Goal: Find specific page/section: Find specific page/section

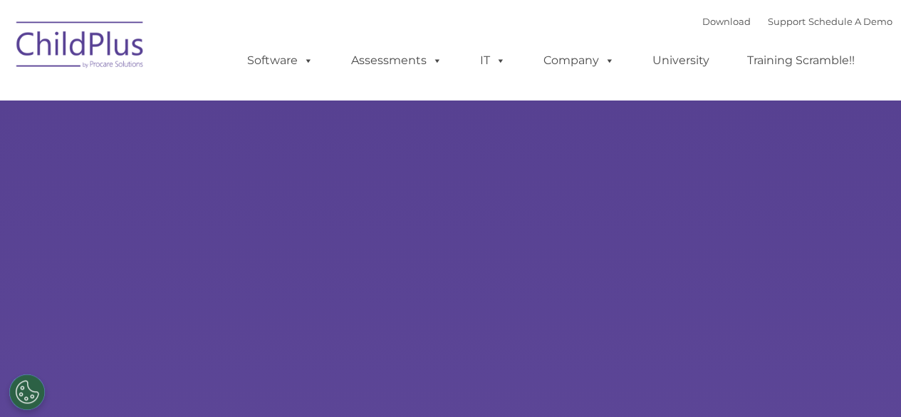
select select "MEDIUM"
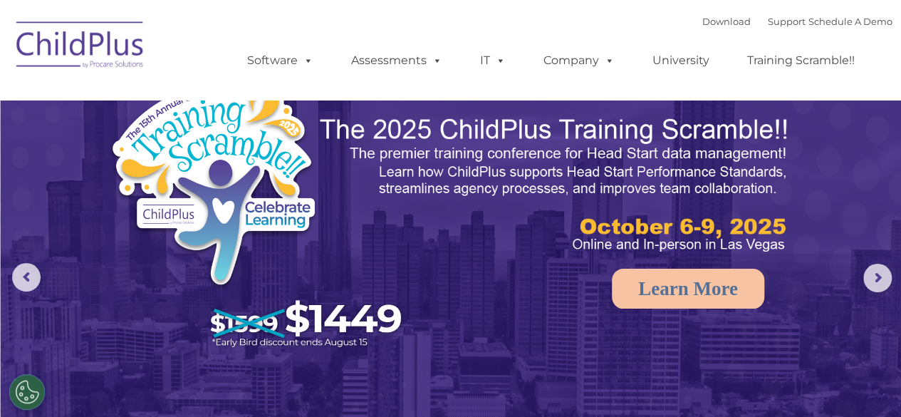
click at [90, 41] on img at bounding box center [80, 46] width 143 height 71
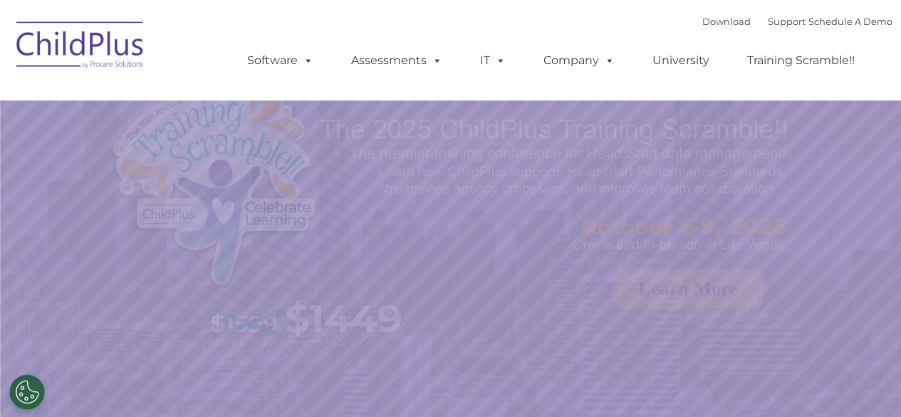
select select "MEDIUM"
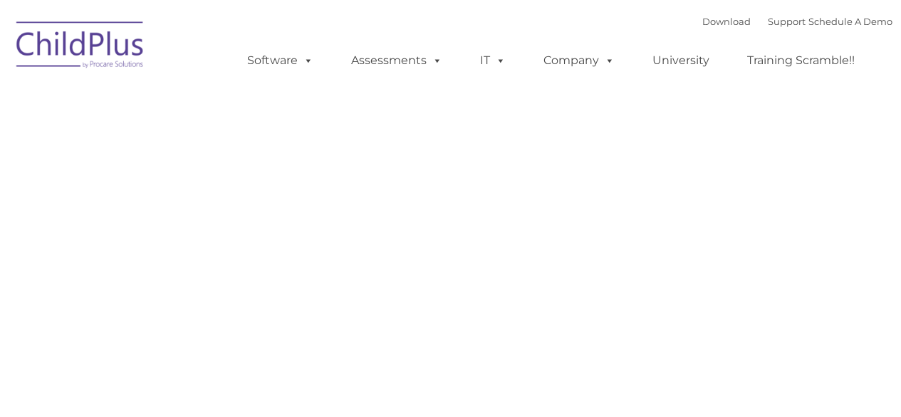
type input ""
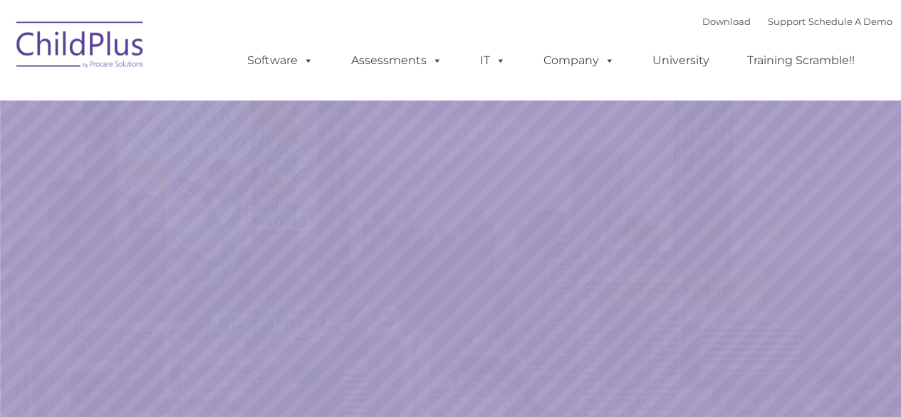
select select "MEDIUM"
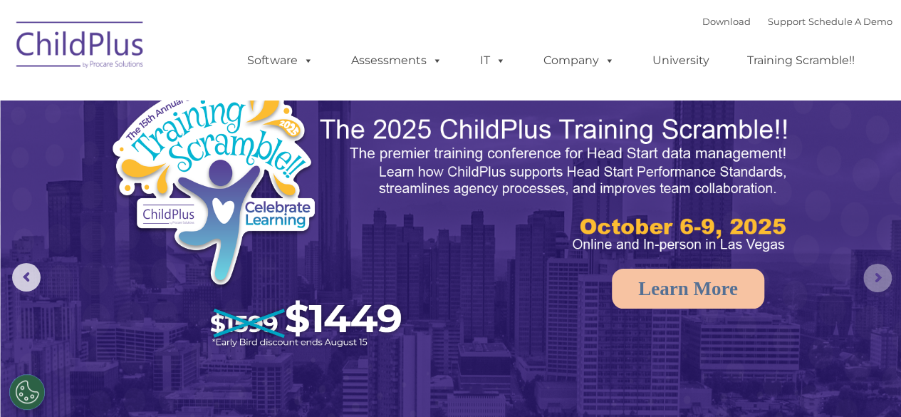
click at [885, 282] on rs-arrow at bounding box center [878, 278] width 29 height 29
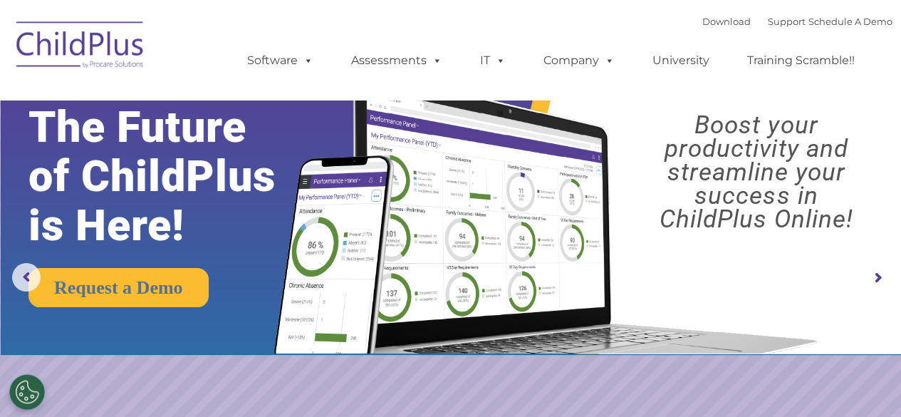
click at [885, 282] on rs-arrow at bounding box center [878, 278] width 29 height 29
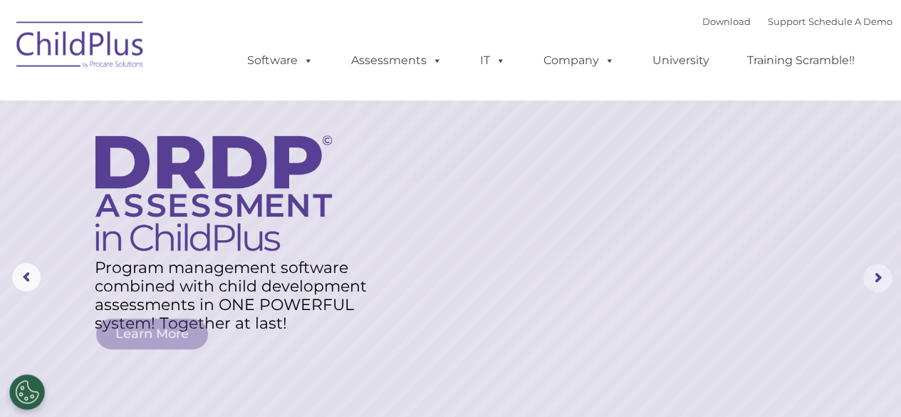
click at [885, 282] on rs-arrow at bounding box center [878, 278] width 29 height 29
